Goal: Communication & Community: Answer question/provide support

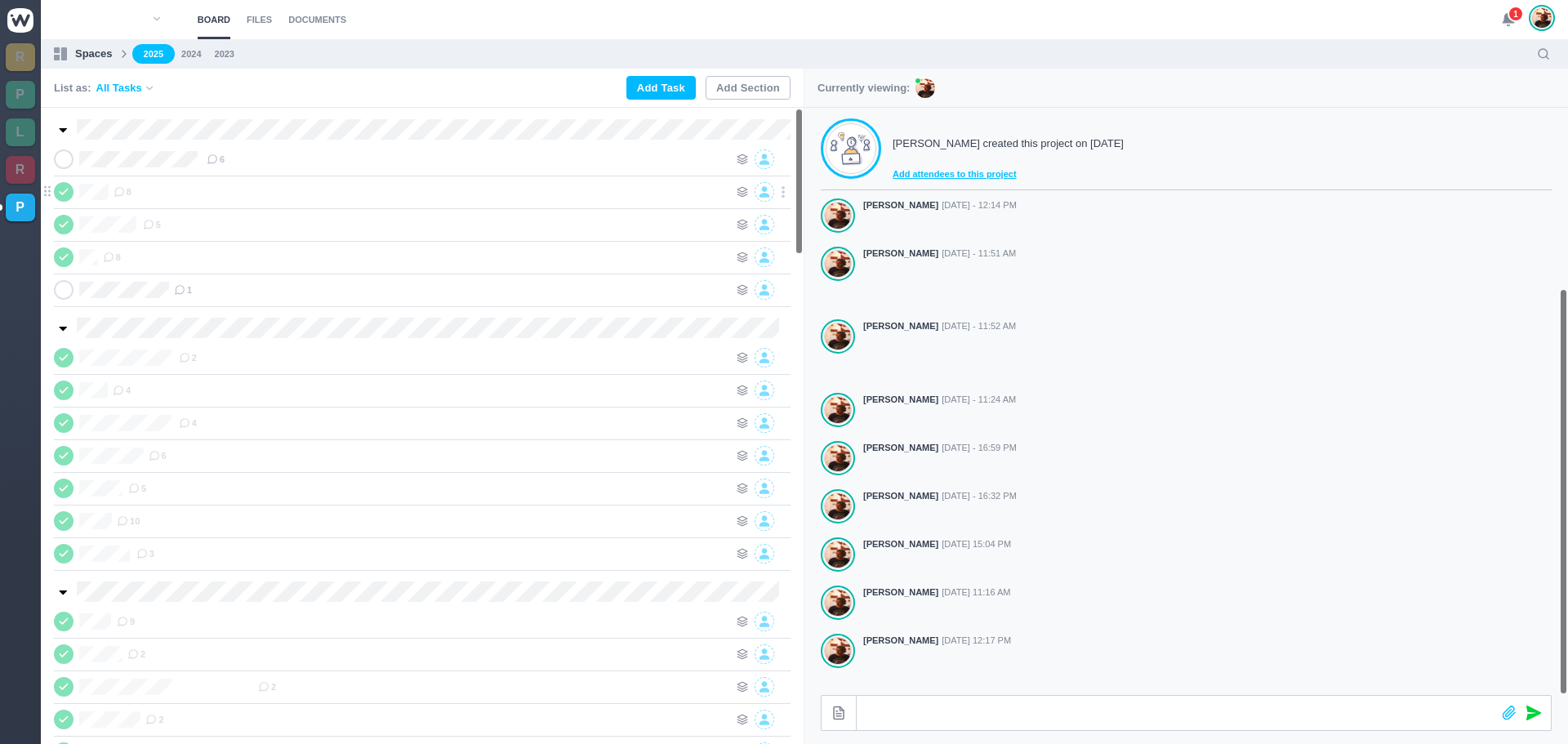
scroll to position [260, 0]
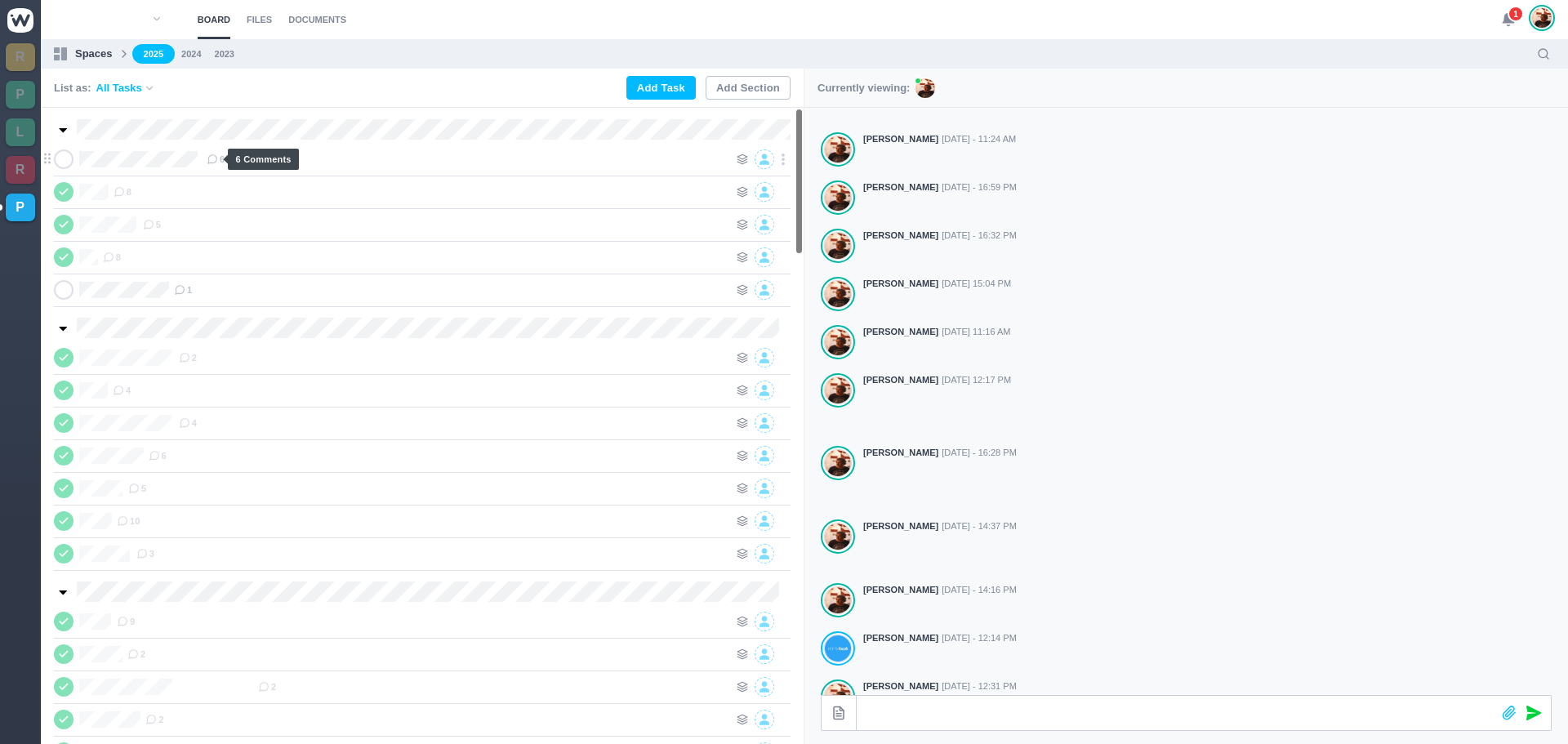
click at [219, 153] on span "6" at bounding box center [215, 159] width 18 height 13
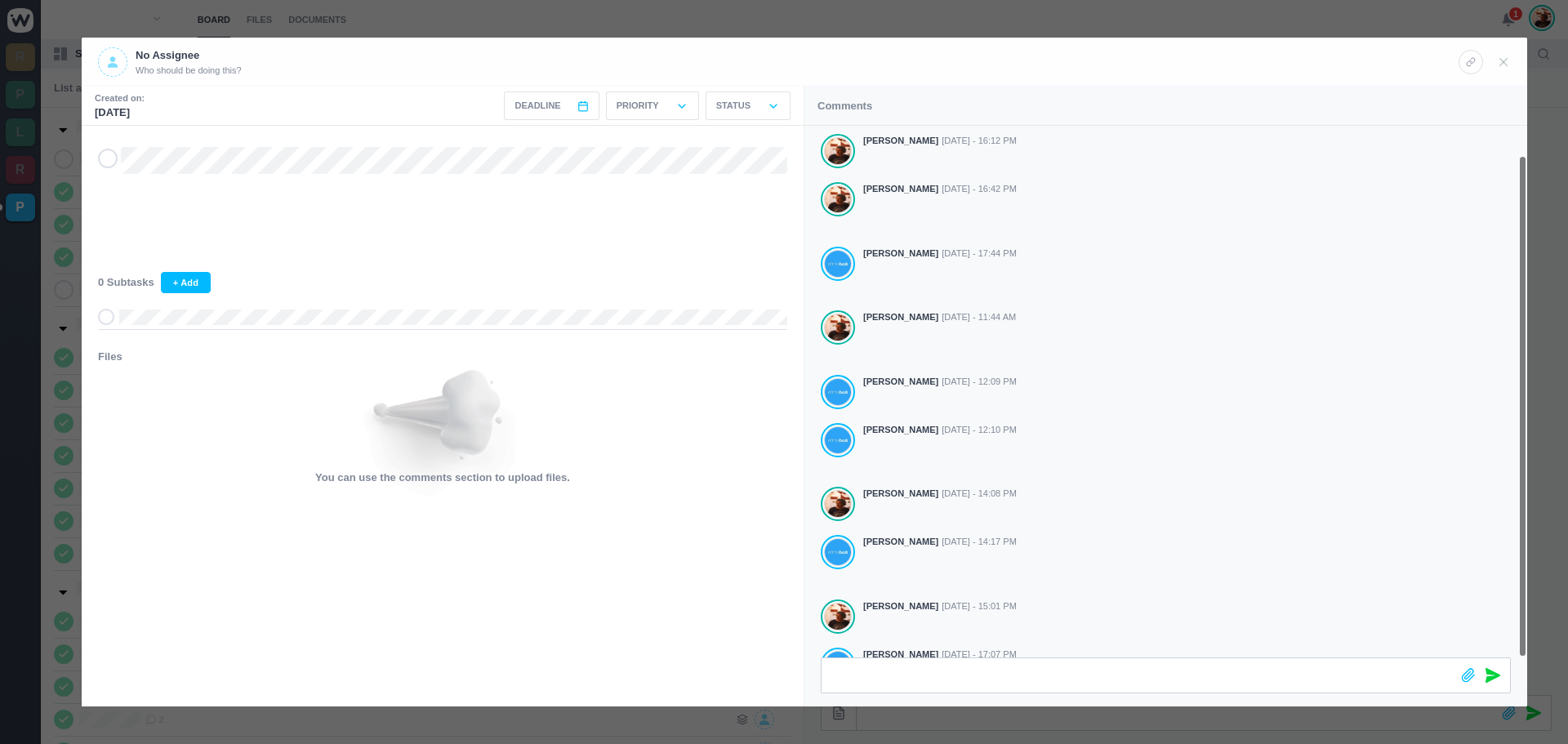
scroll to position [31, 0]
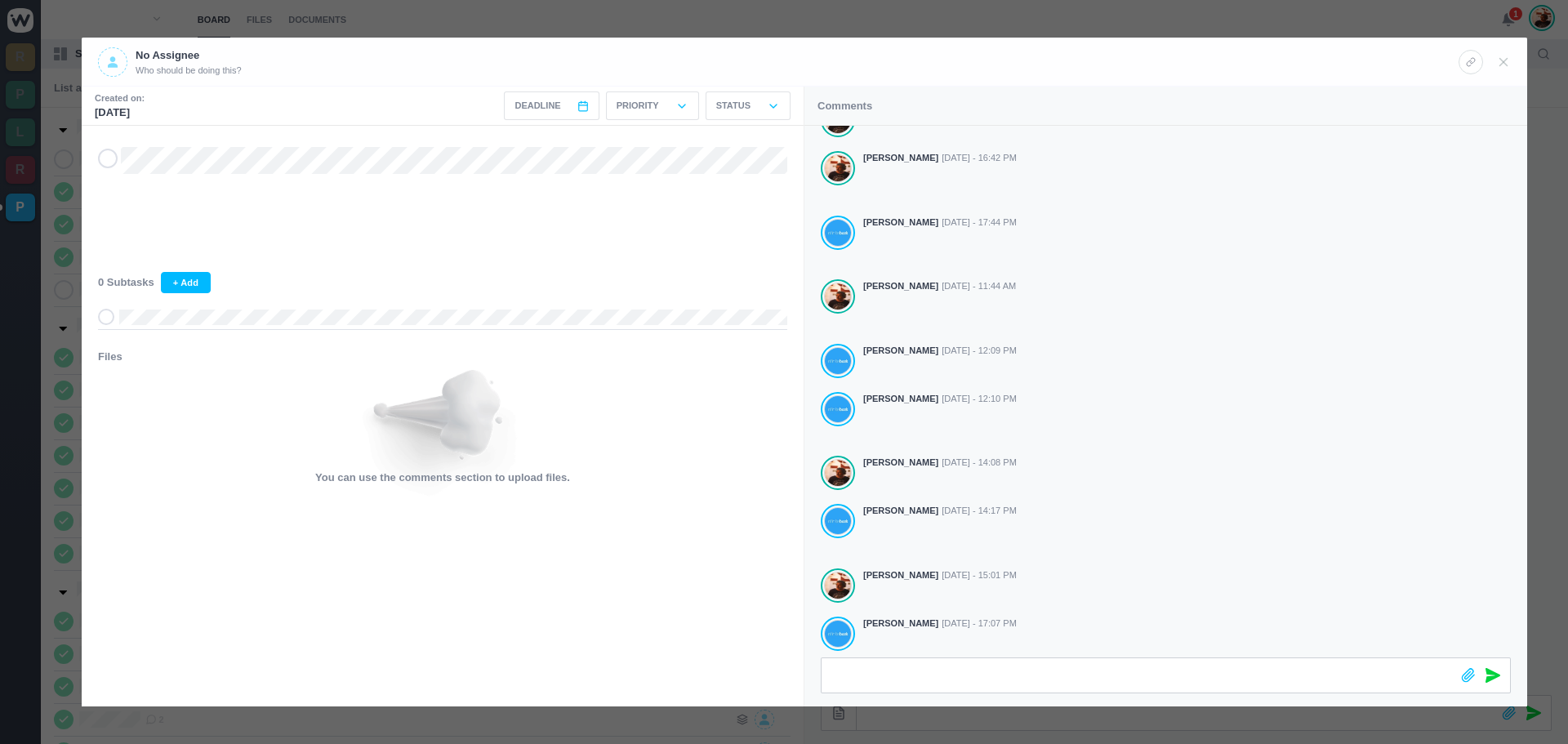
click at [1514, 60] on header "No Assignee Who should be doing this?" at bounding box center [805, 61] width 1445 height 49
click at [1506, 60] on use at bounding box center [1503, 61] width 7 height 7
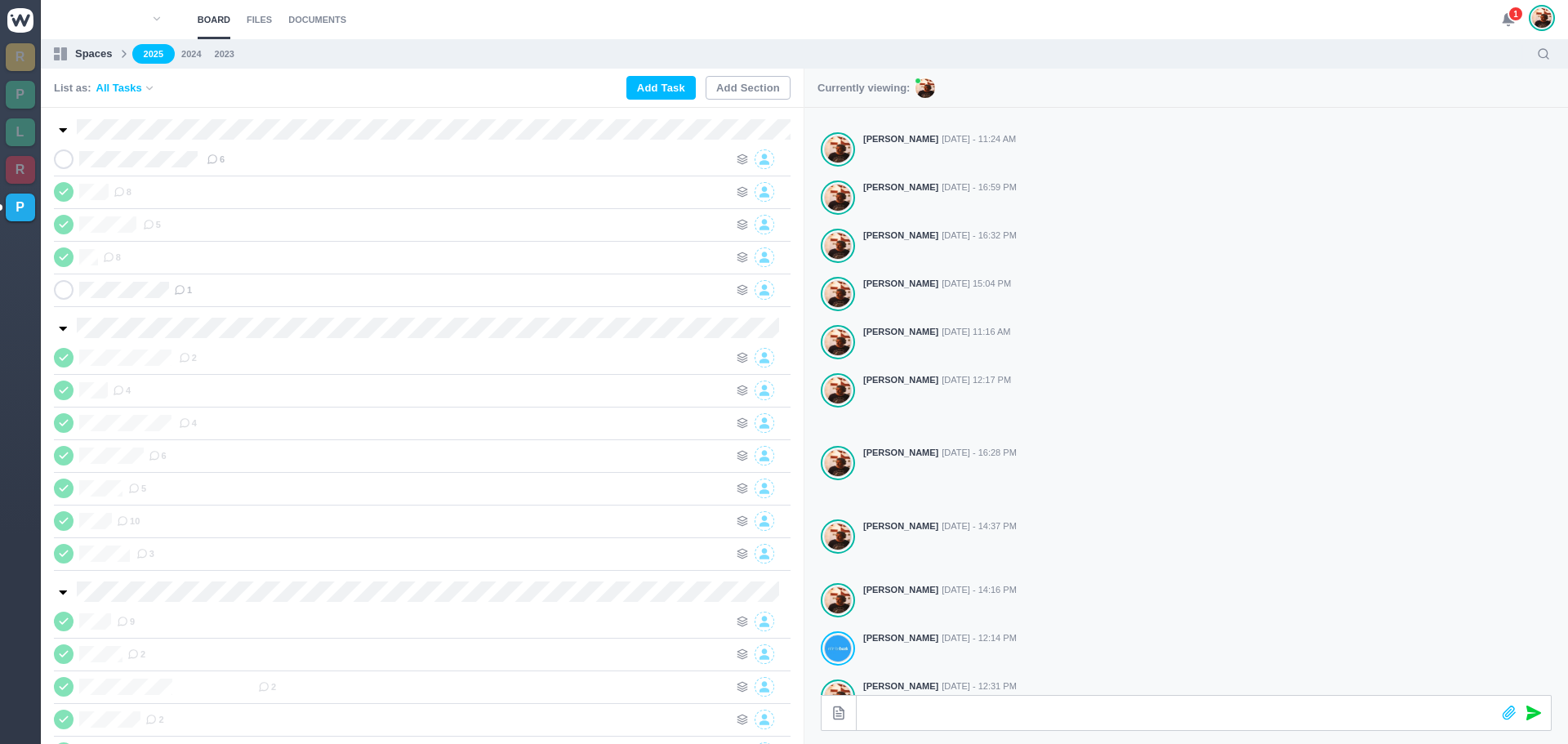
scroll to position [12, 0]
click at [1512, 12] on span "1" at bounding box center [1516, 14] width 17 height 17
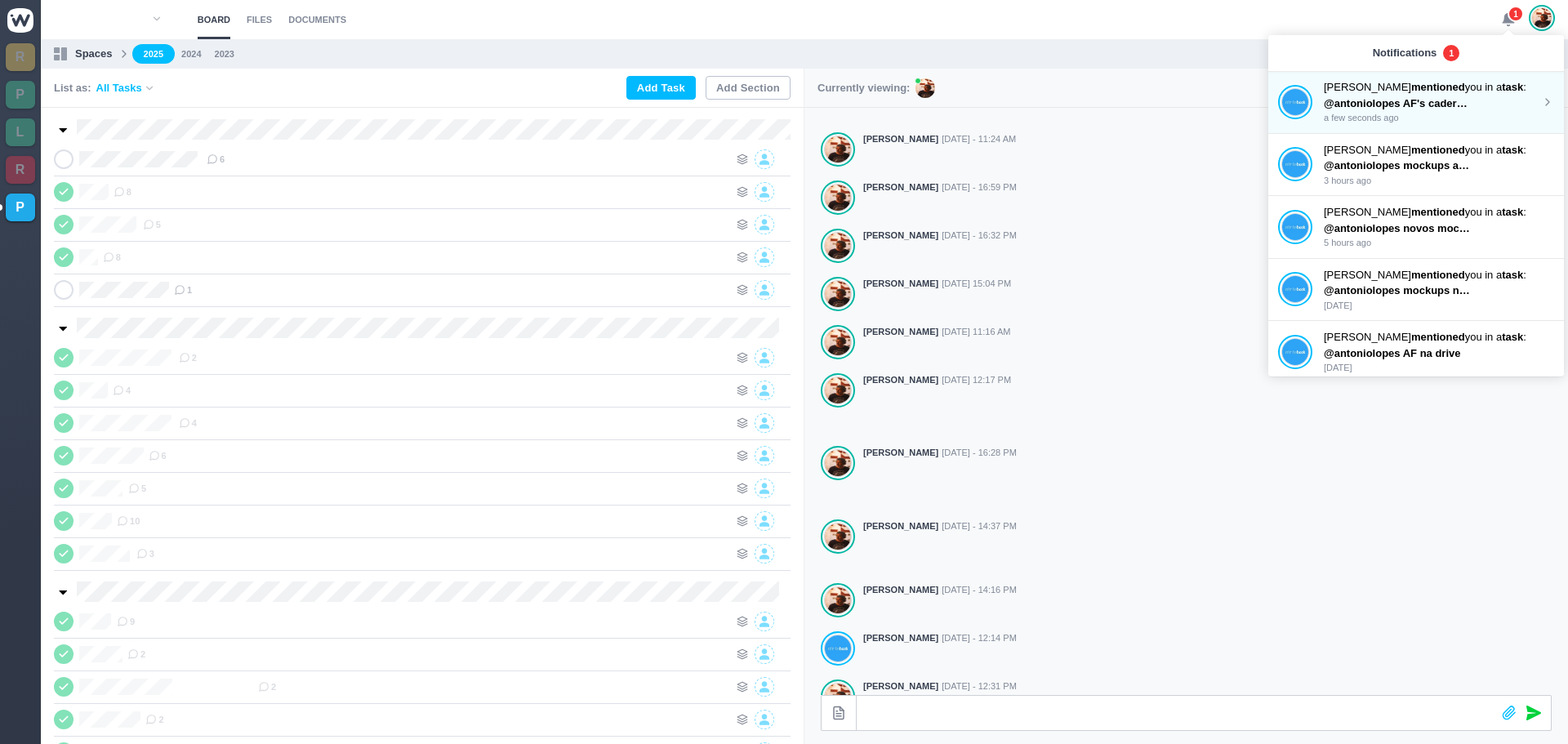
click at [1458, 97] on span "@antoniolopes AF's caderno e caixa na drive" at bounding box center [1438, 103] width 228 height 12
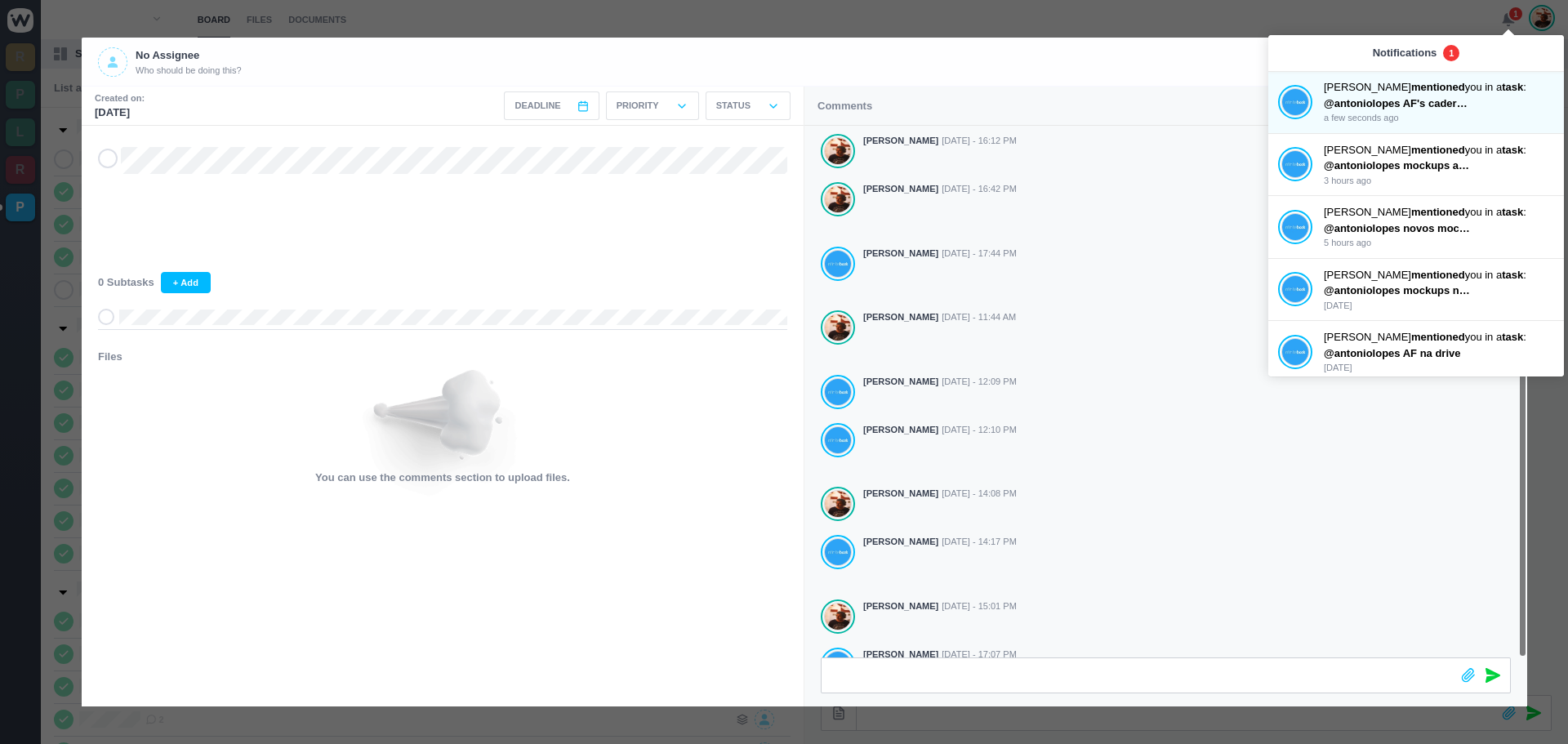
scroll to position [31, 0]
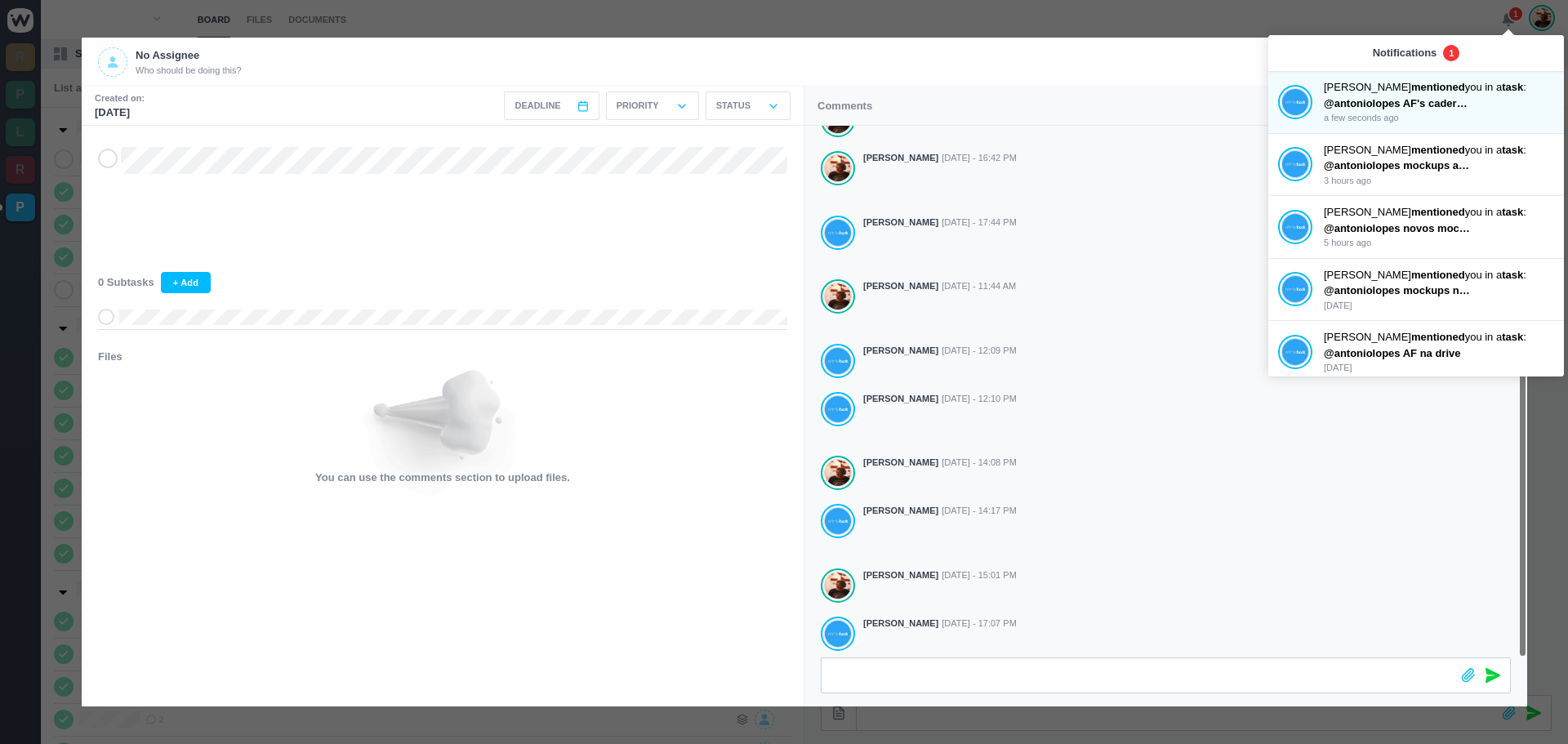
click at [1138, 61] on div "No Assignee Who should be doing this?" at bounding box center [778, 61] width 1361 height 29
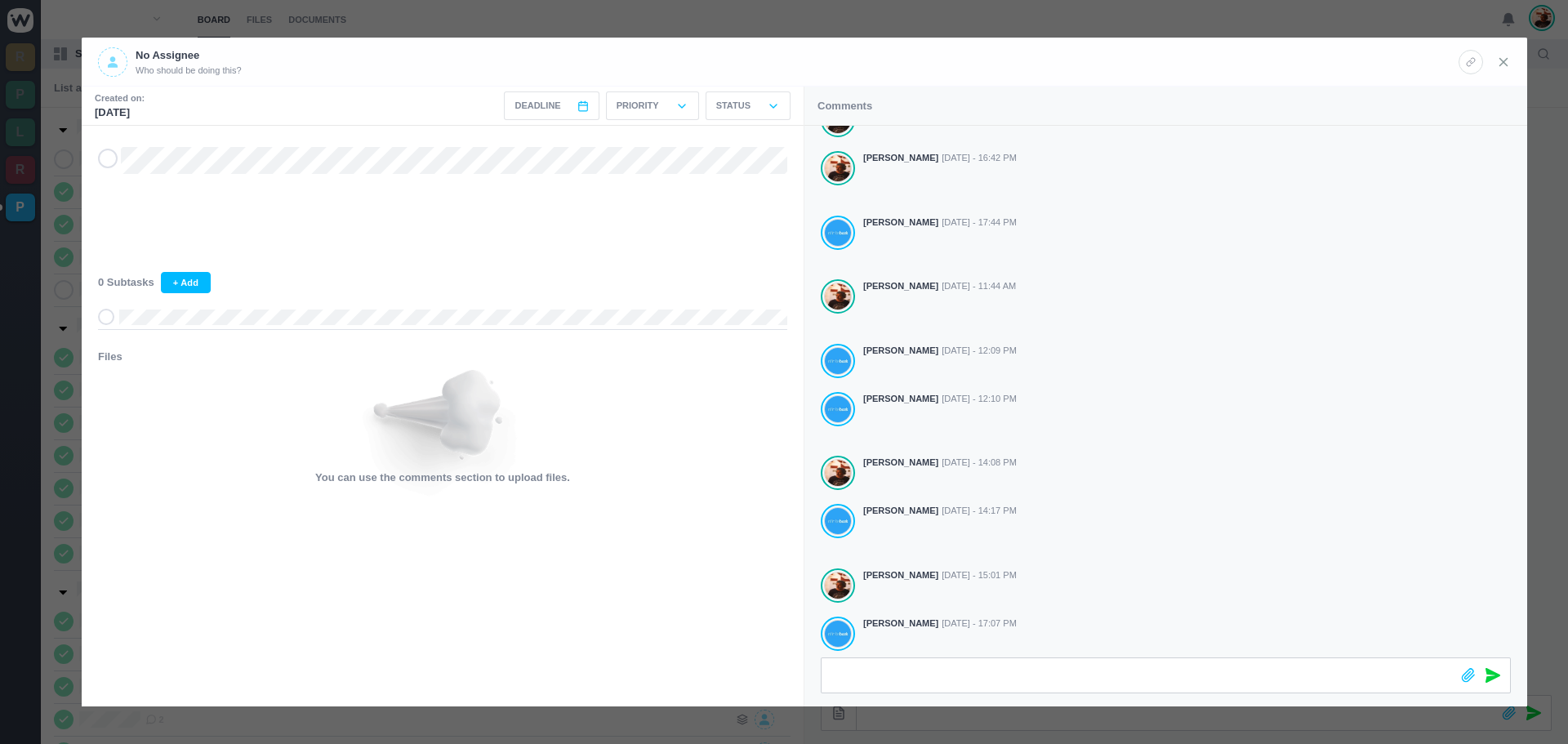
click at [1498, 58] on icon at bounding box center [1503, 62] width 15 height 15
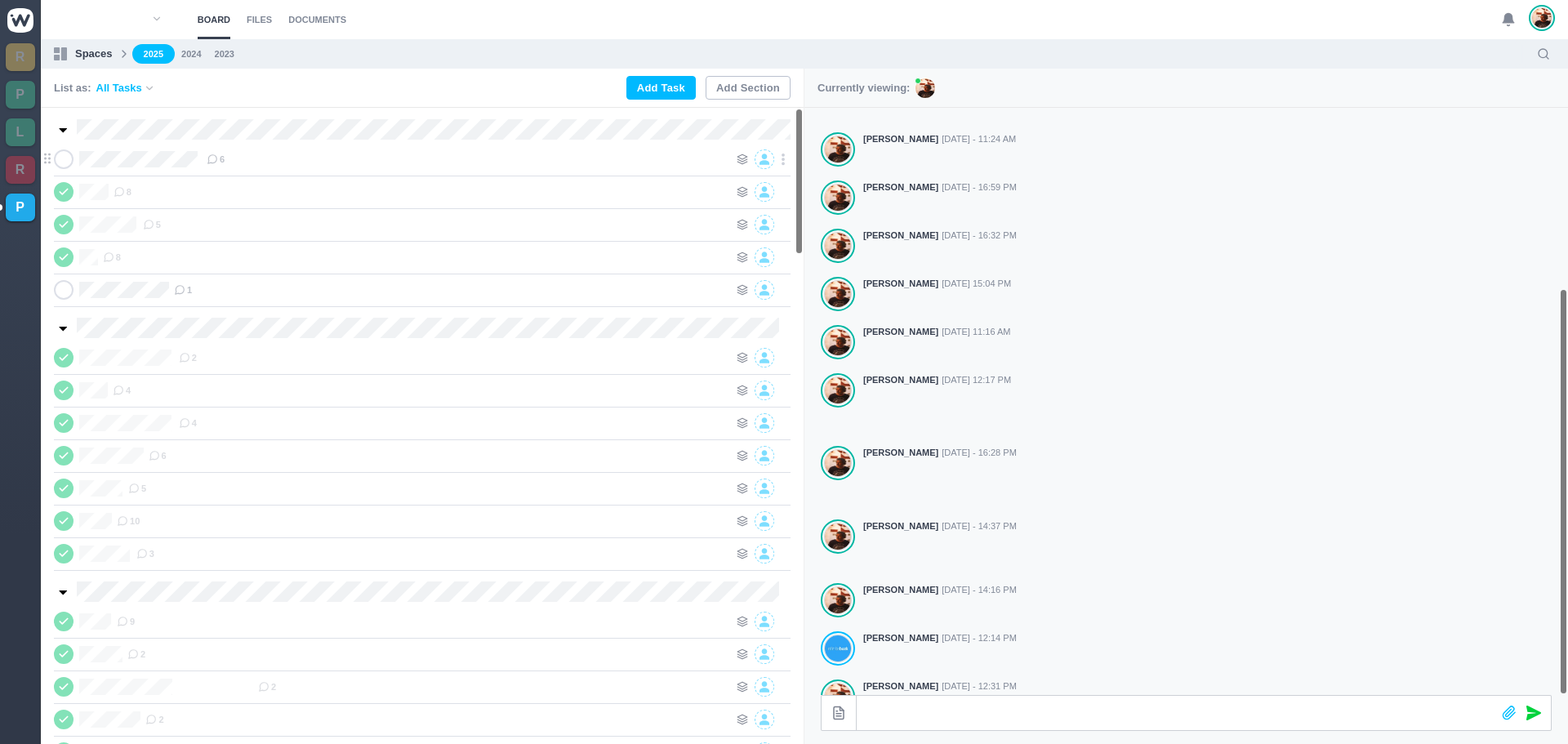
click at [64, 157] on icon at bounding box center [64, 159] width 13 height 12
